Goal: Complete application form: Complete application form

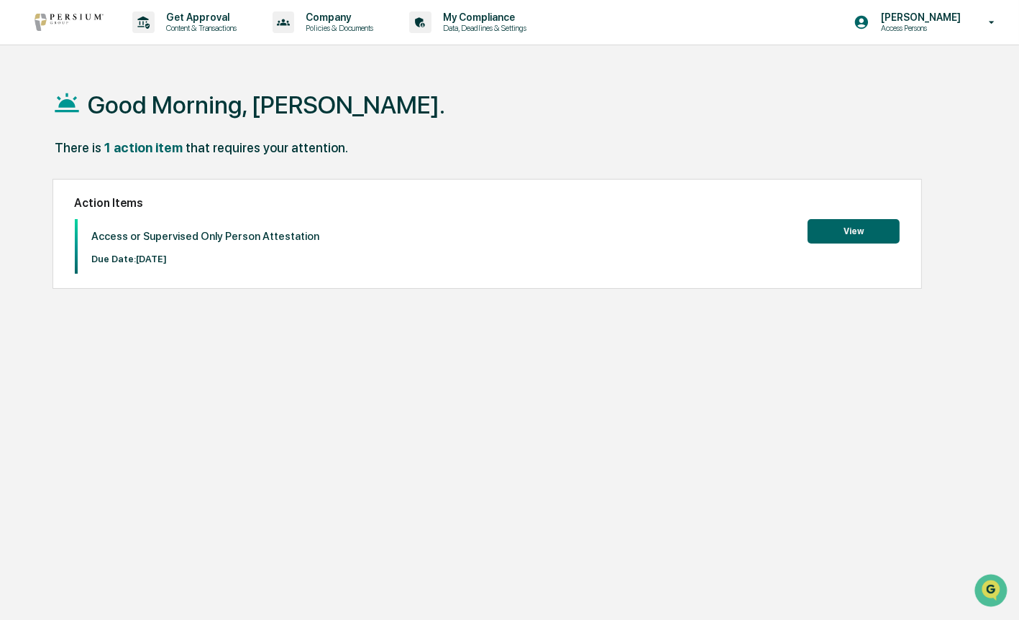
click at [862, 234] on button "View" at bounding box center [853, 231] width 92 height 24
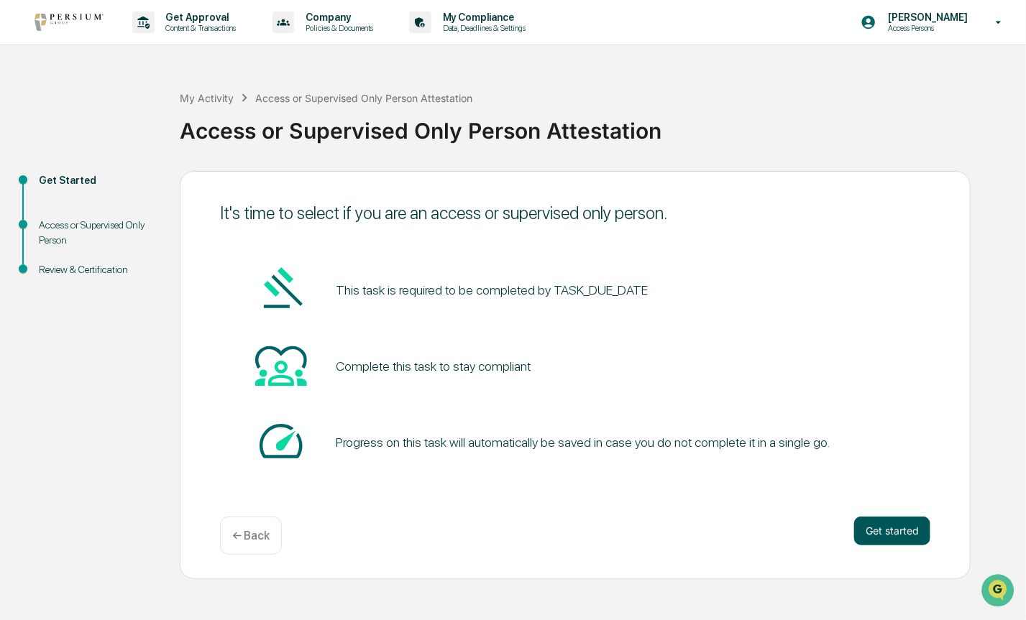
click at [895, 533] on button "Get started" at bounding box center [892, 531] width 76 height 29
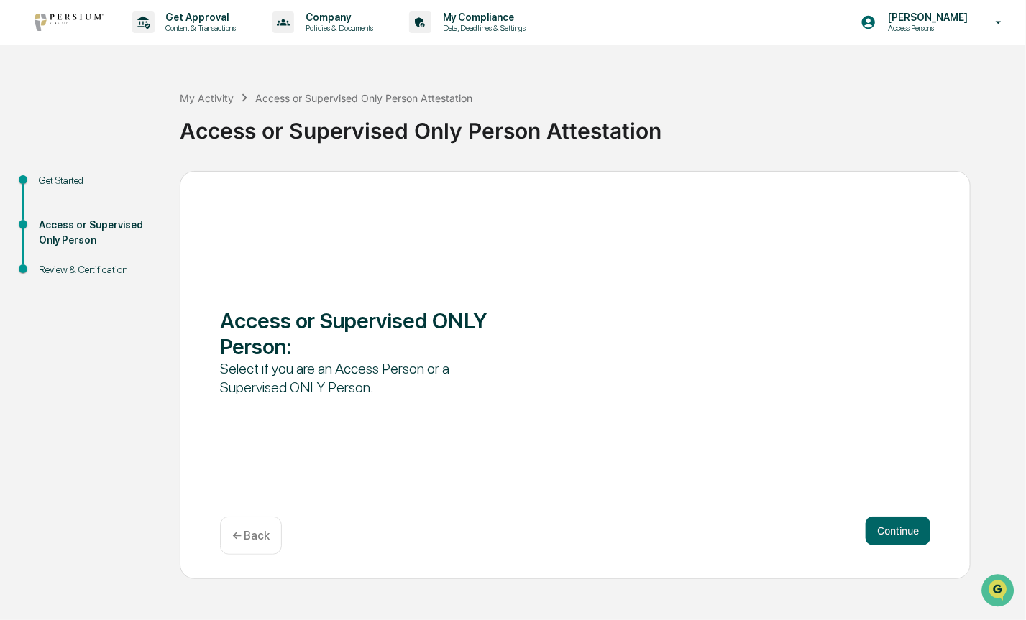
click at [895, 533] on button "Continue" at bounding box center [898, 531] width 65 height 29
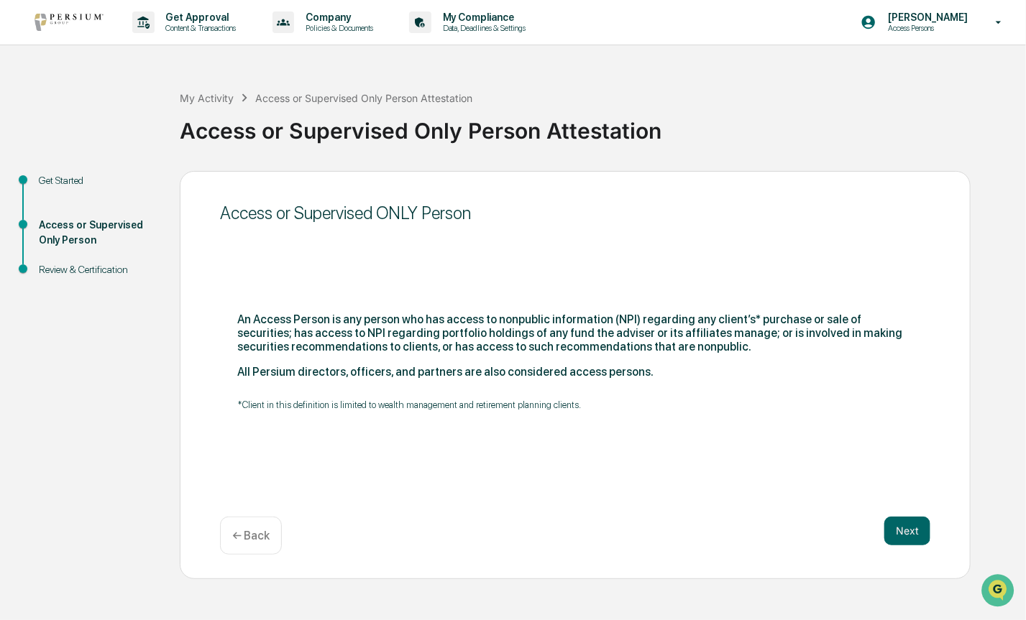
click at [895, 533] on button "Next" at bounding box center [907, 531] width 46 height 29
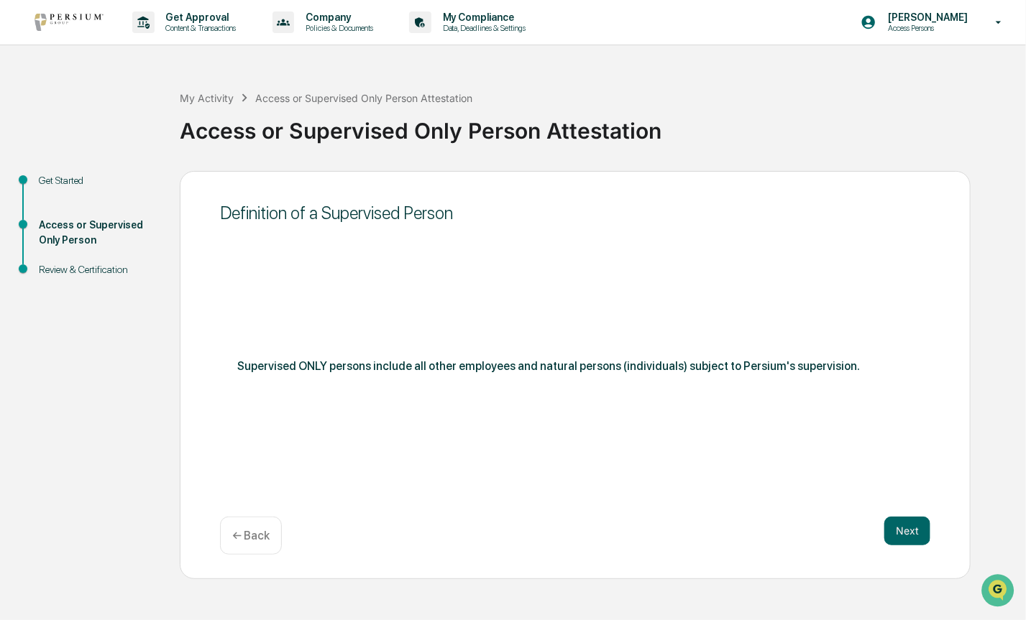
click at [895, 533] on button "Next" at bounding box center [907, 531] width 46 height 29
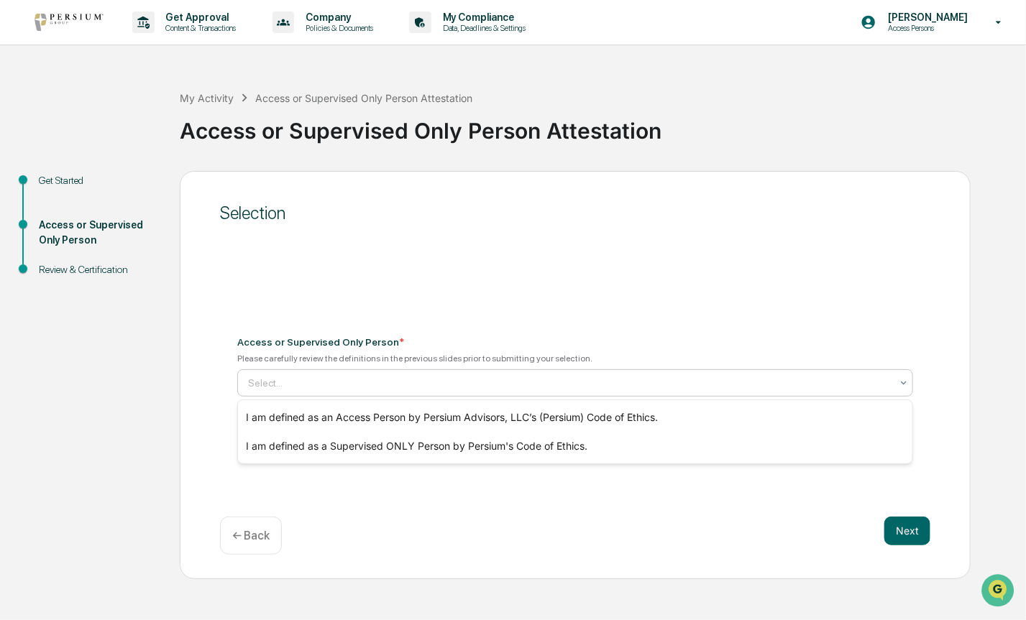
click at [508, 387] on div at bounding box center [569, 383] width 643 height 14
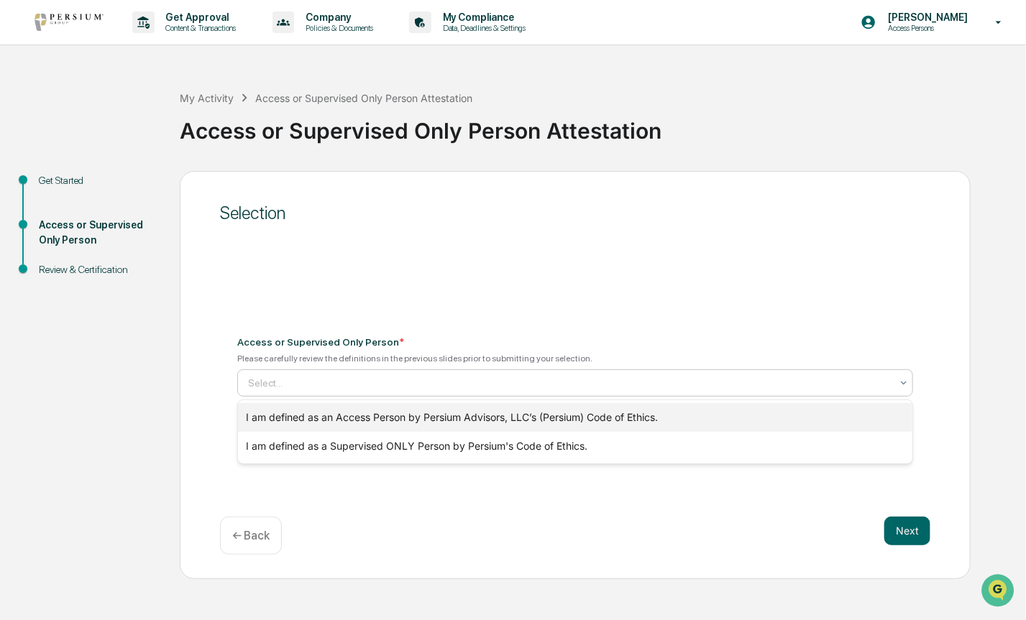
click at [416, 416] on div "I am defined as an Access Person by Persium Advisors, LLC’s (Persium) Code of E…" at bounding box center [575, 417] width 675 height 29
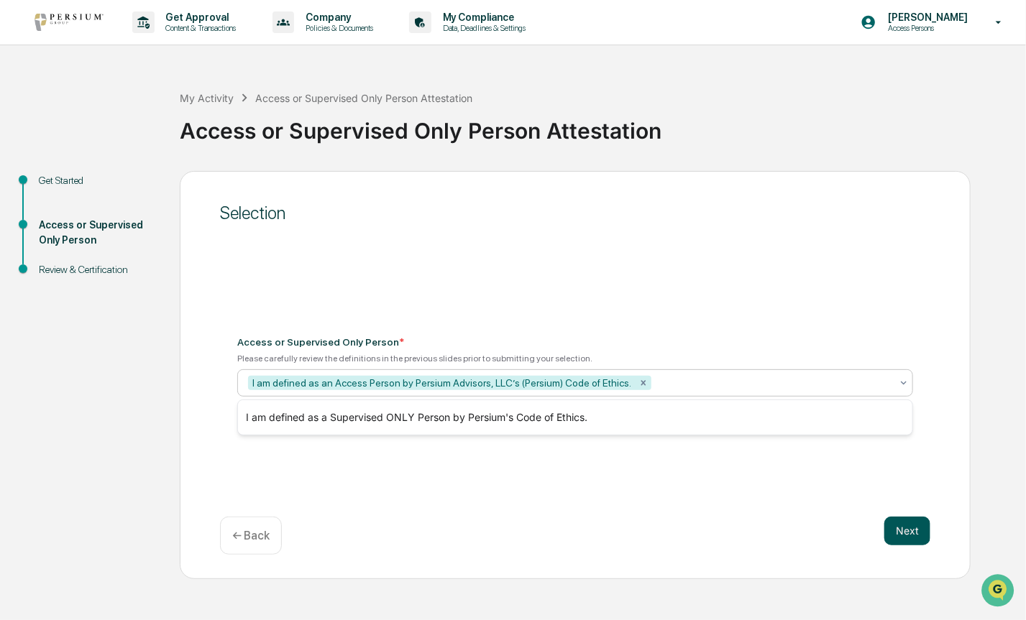
click at [905, 534] on button "Next" at bounding box center [907, 531] width 46 height 29
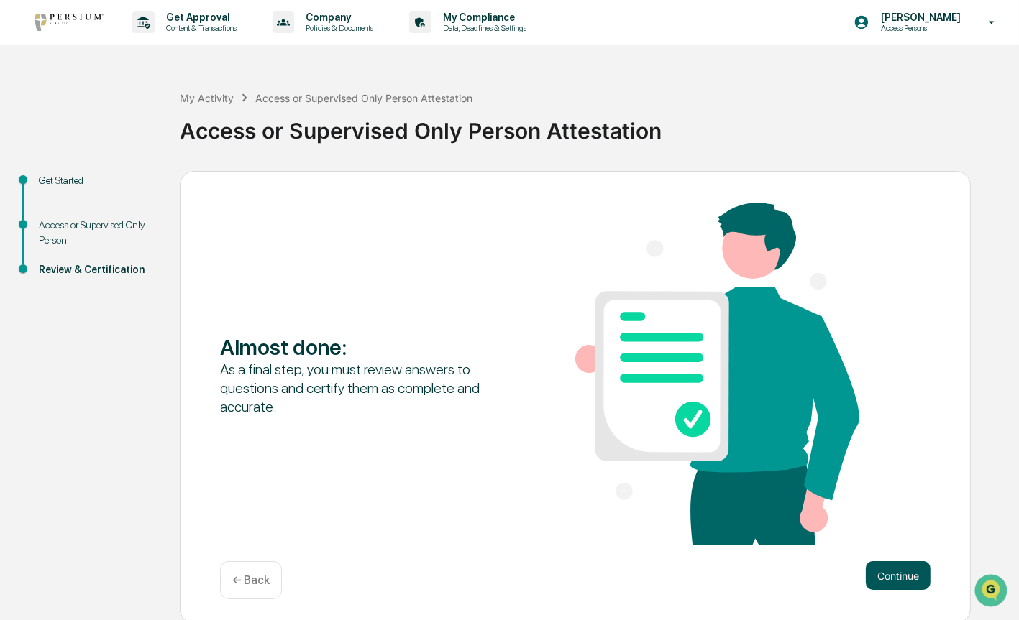
click at [897, 573] on button "Continue" at bounding box center [898, 575] width 65 height 29
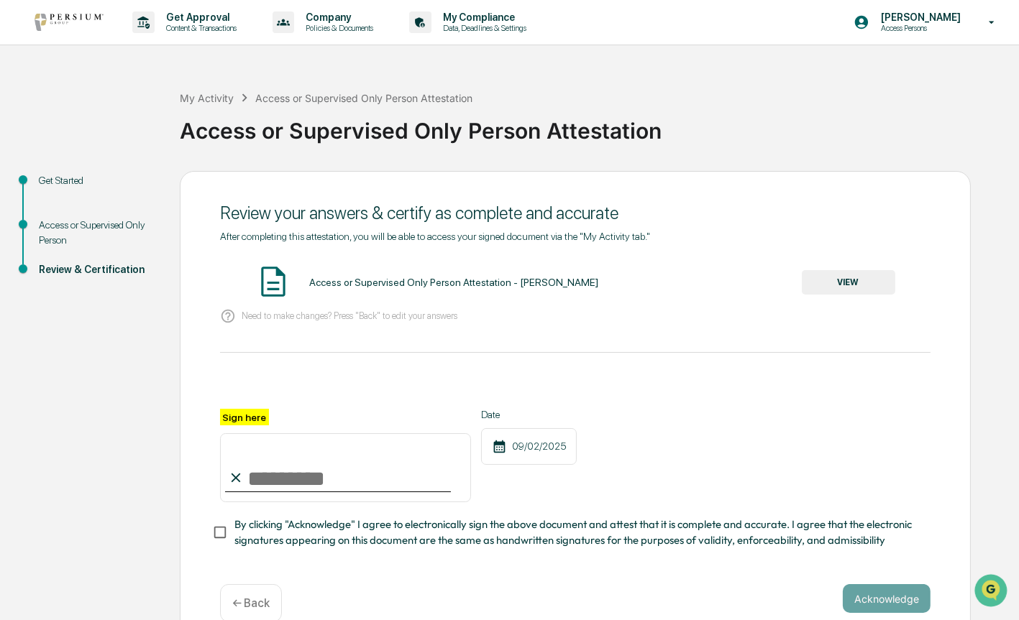
click at [837, 278] on button "VIEW" at bounding box center [848, 282] width 93 height 24
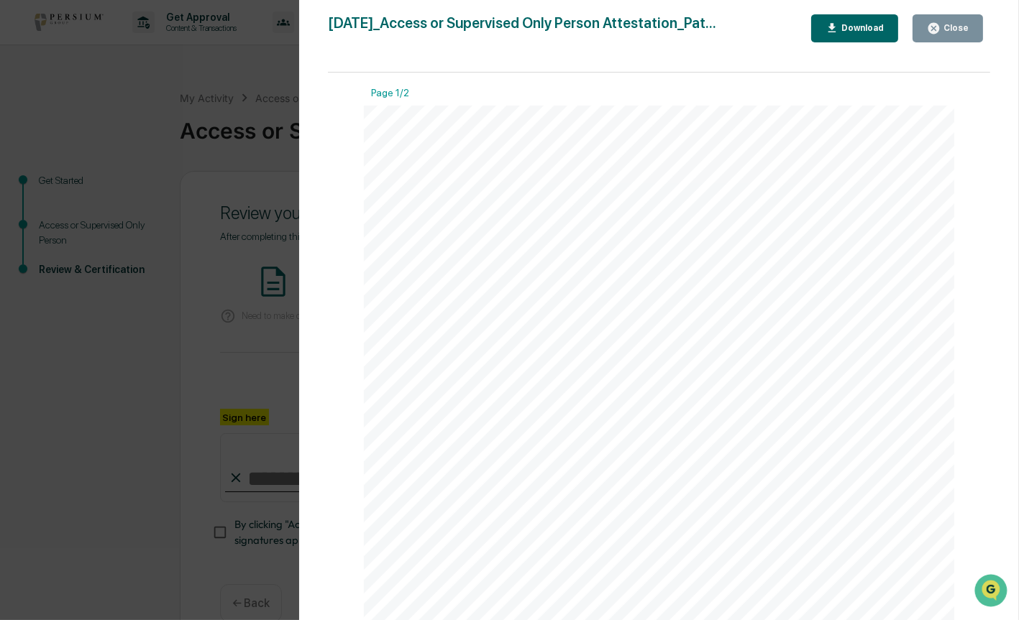
click at [955, 32] on div "Close" at bounding box center [954, 28] width 28 height 10
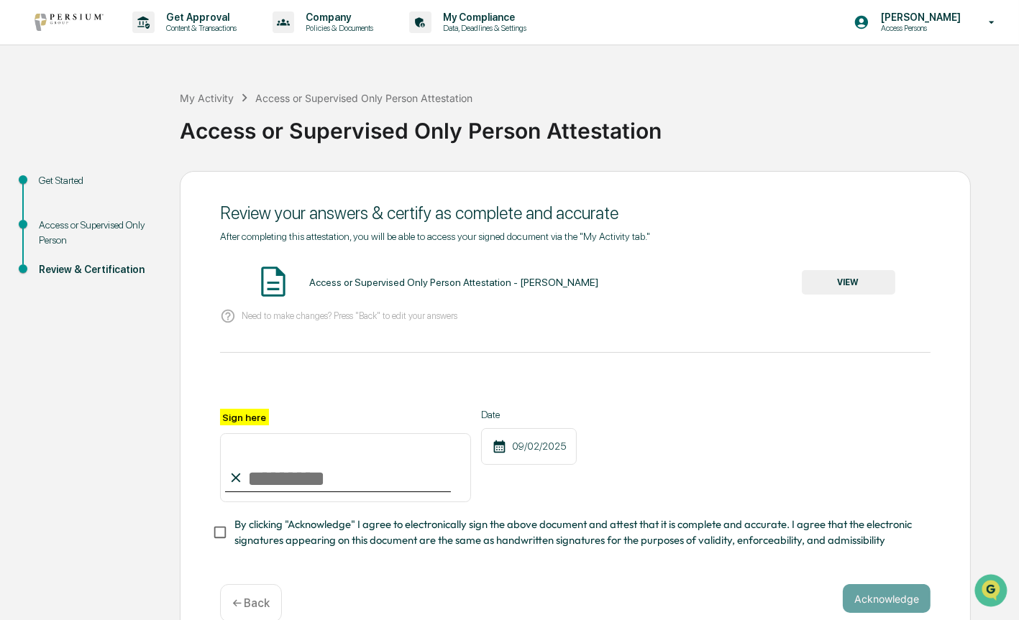
click at [259, 407] on div at bounding box center [575, 392] width 710 height 35
click at [260, 479] on input "Sign here" at bounding box center [345, 467] width 251 height 69
type input "**********"
click at [148, 488] on div "**********" at bounding box center [509, 409] width 1004 height 477
click at [886, 602] on button "Acknowledge" at bounding box center [887, 598] width 88 height 29
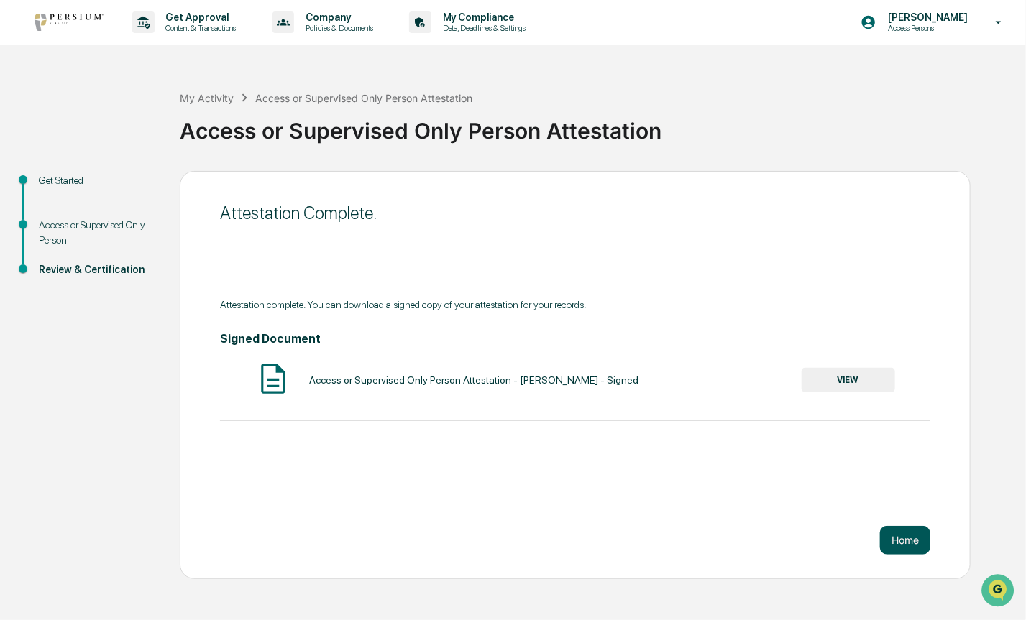
click at [901, 538] on button "Home" at bounding box center [905, 540] width 50 height 29
